Goal: Transaction & Acquisition: Purchase product/service

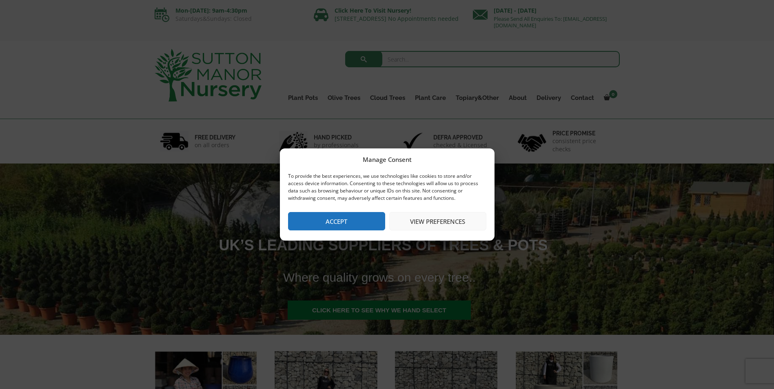
click at [408, 222] on button "View preferences" at bounding box center [437, 221] width 97 height 18
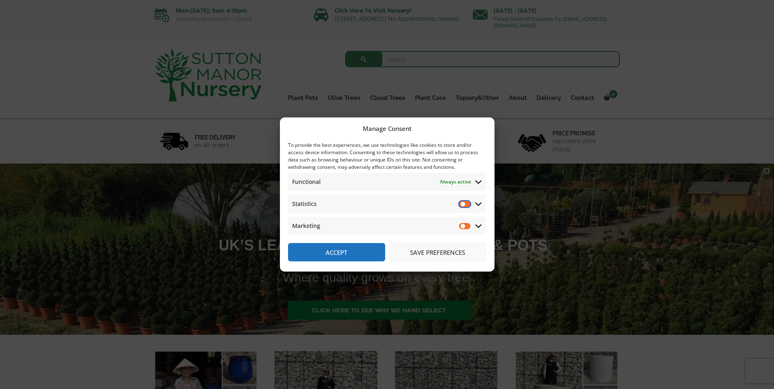
click at [463, 207] on input "Statistics" at bounding box center [465, 204] width 12 height 8
click at [462, 208] on span "Statistics Statistics" at bounding box center [387, 204] width 198 height 18
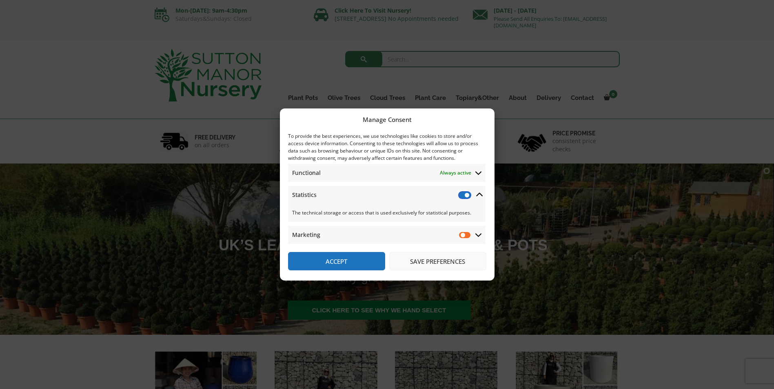
click at [463, 195] on input "Statistics" at bounding box center [465, 195] width 12 height 8
checkbox input "false"
click at [414, 262] on button "Save preferences" at bounding box center [437, 261] width 97 height 18
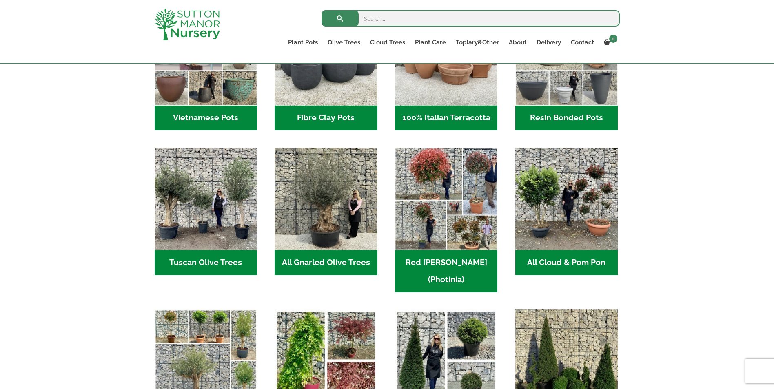
scroll to position [369, 0]
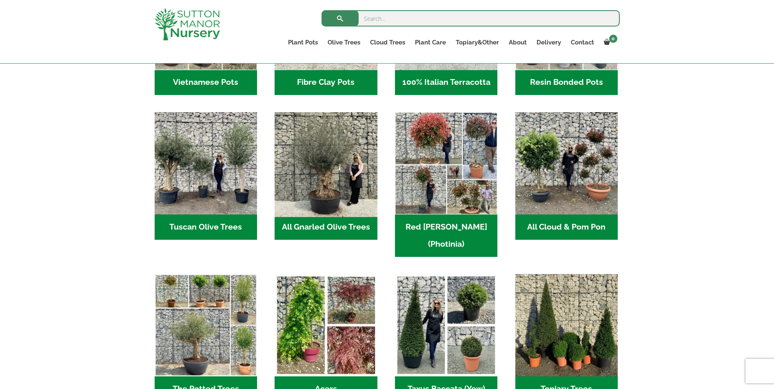
click at [342, 187] on img "Visit product category All Gnarled Olive Trees" at bounding box center [326, 164] width 108 height 108
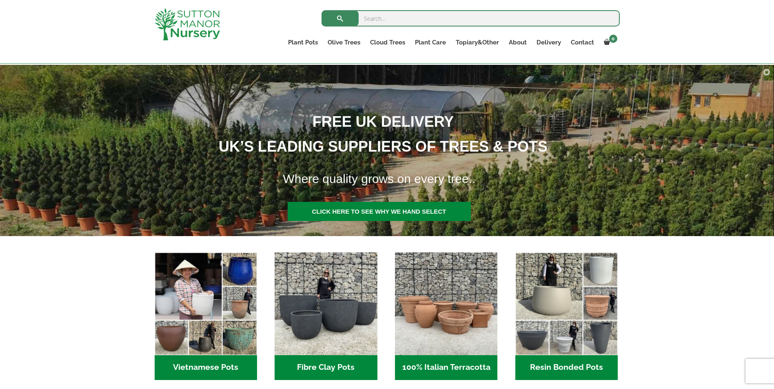
scroll to position [0, 0]
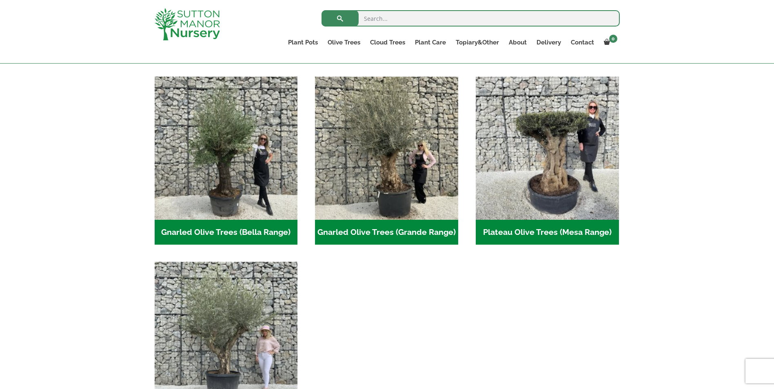
scroll to position [177, 0]
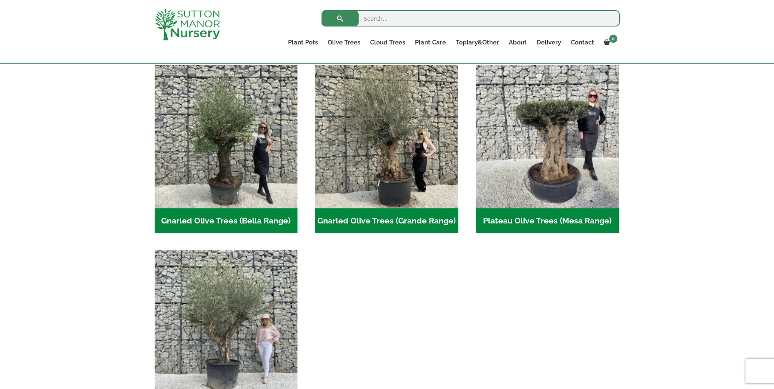
click at [276, 221] on h2 "Gnarled Olive Trees (Bella Range) (106)" at bounding box center [226, 221] width 143 height 25
